Goal: Task Accomplishment & Management: Complete application form

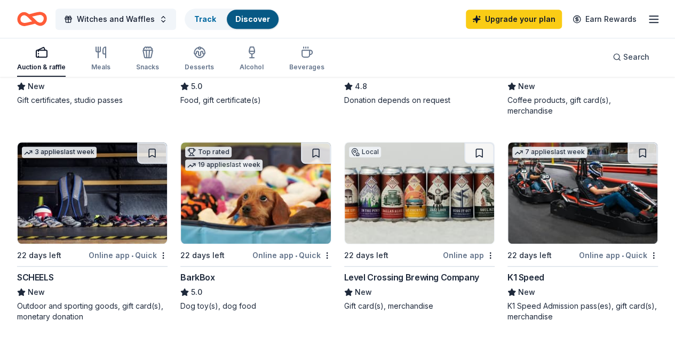
scroll to position [320, 0]
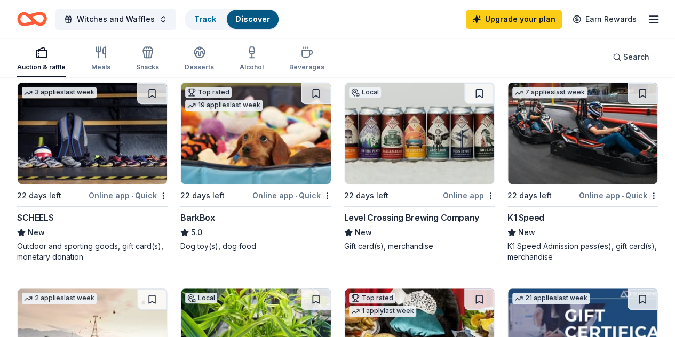
click at [180, 224] on div "BarkBox" at bounding box center [197, 217] width 34 height 13
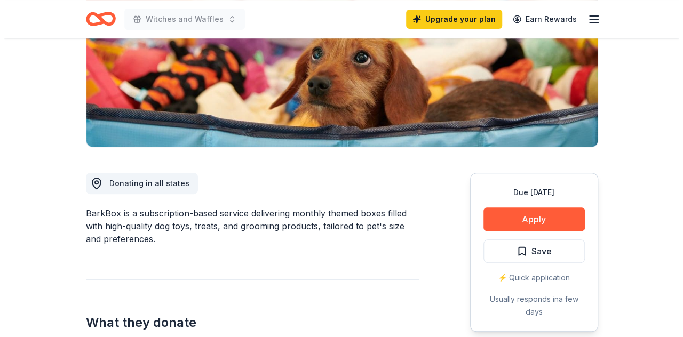
scroll to position [214, 0]
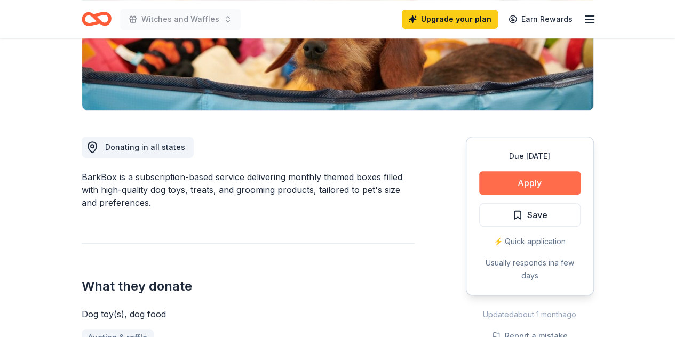
click at [558, 178] on button "Apply" at bounding box center [529, 182] width 101 height 23
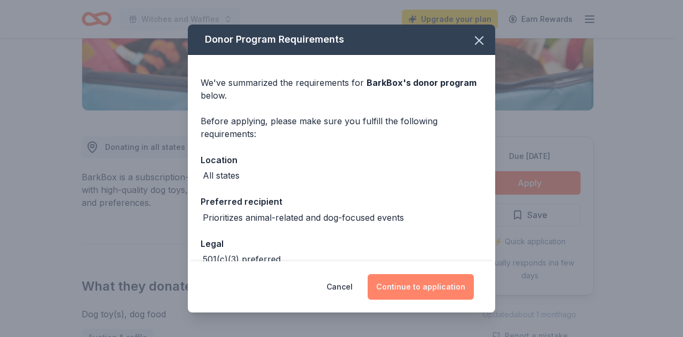
click at [425, 281] on button "Continue to application" at bounding box center [421, 287] width 106 height 26
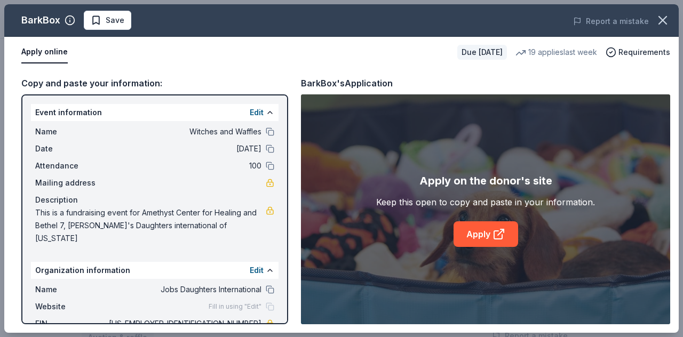
scroll to position [50, 0]
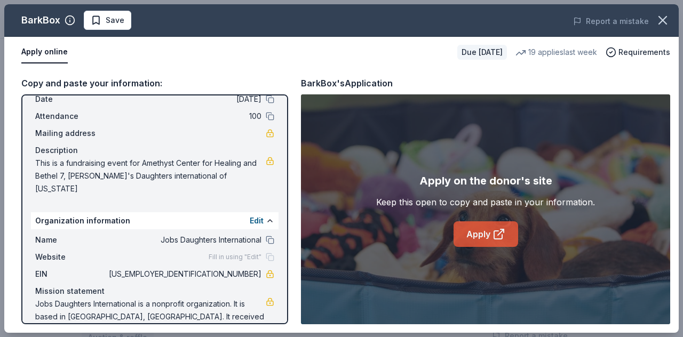
click at [496, 233] on icon at bounding box center [499, 234] width 13 height 13
drag, startPoint x: 246, startPoint y: 303, endPoint x: 223, endPoint y: 298, distance: 22.9
click at [223, 298] on span "Jobs Daughters International is a nonprofit organization. It is based in [GEOGR…" at bounding box center [150, 317] width 231 height 38
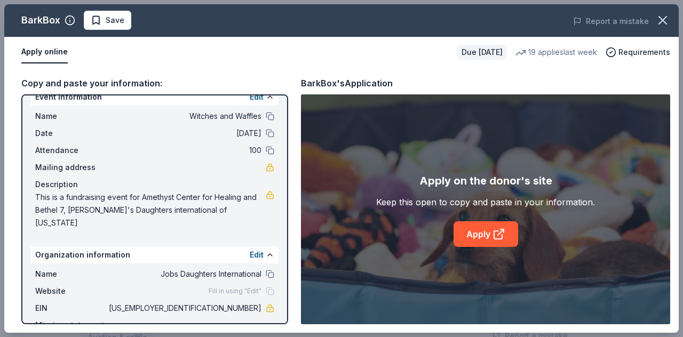
scroll to position [0, 0]
